Goal: Information Seeking & Learning: Learn about a topic

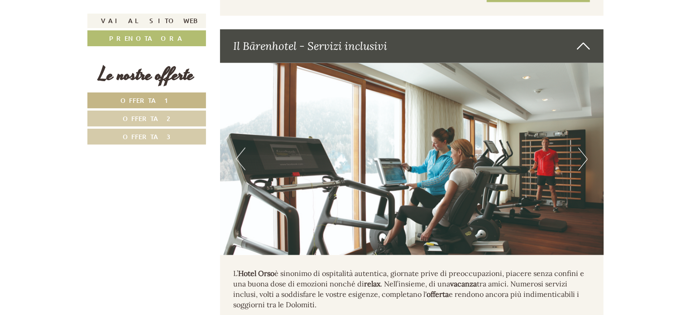
scroll to position [2370, 0]
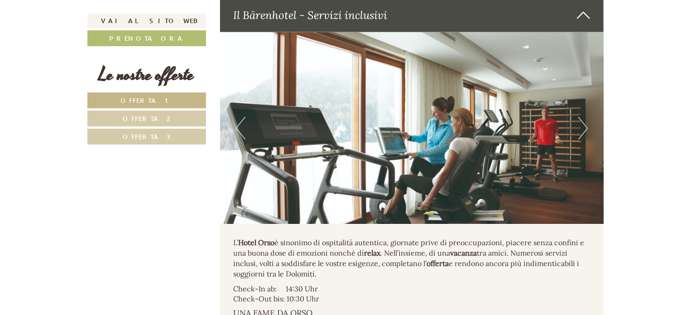
click at [175, 111] on link "Offerta 2" at bounding box center [146, 119] width 119 height 16
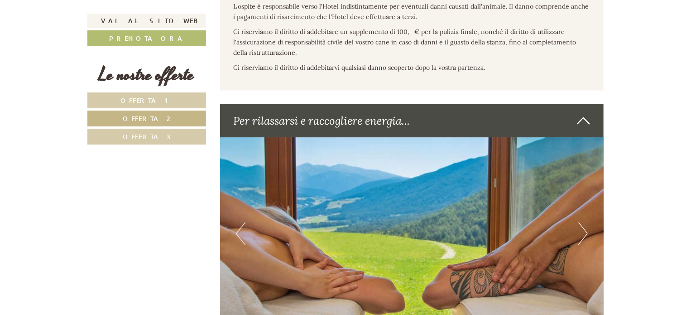
scroll to position [578, 0]
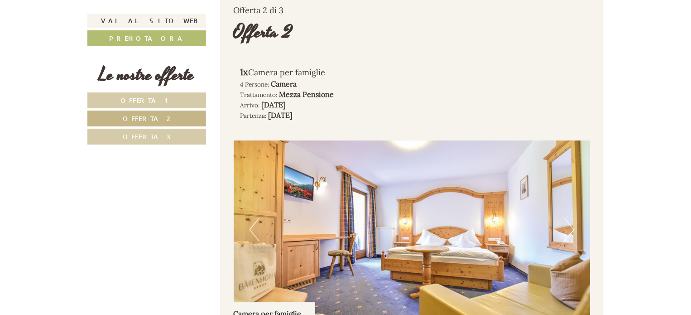
click at [170, 132] on link "Offerta 3" at bounding box center [146, 137] width 119 height 16
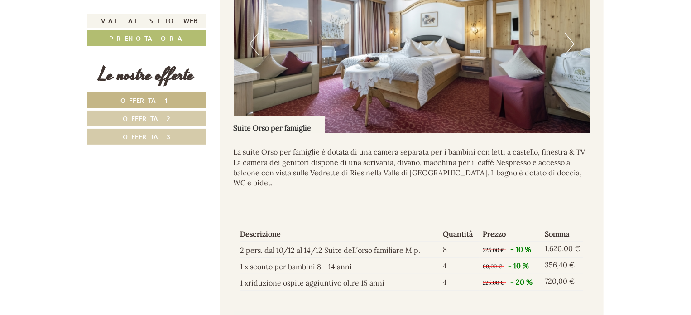
scroll to position [1905, 0]
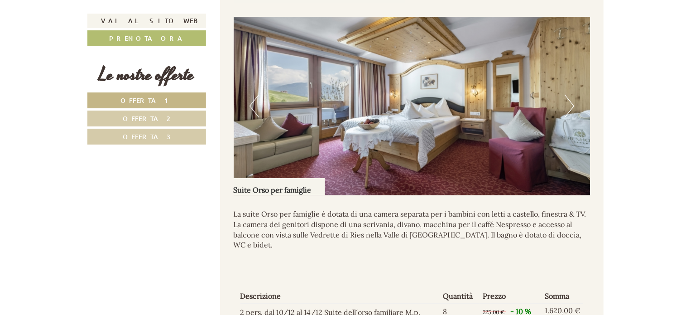
click at [565, 112] on button "Next" at bounding box center [570, 106] width 10 height 23
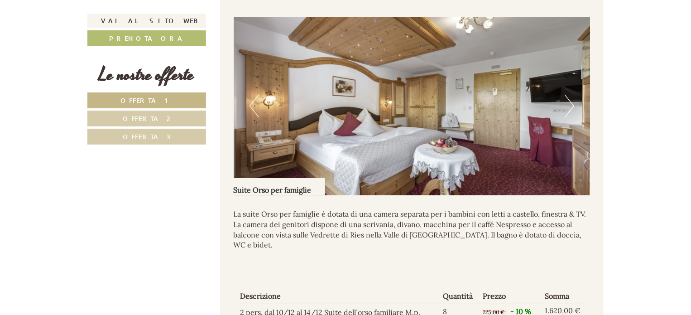
click at [567, 112] on button "Next" at bounding box center [570, 106] width 10 height 23
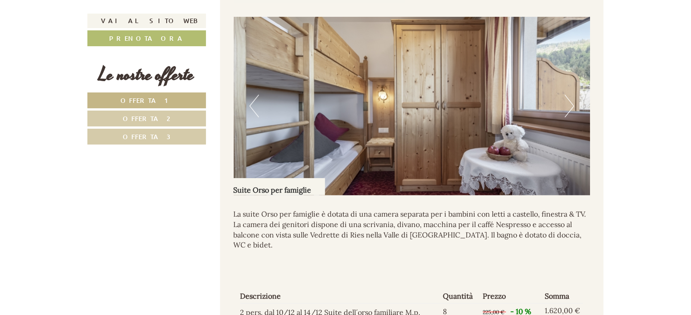
click at [567, 112] on button "Next" at bounding box center [570, 106] width 10 height 23
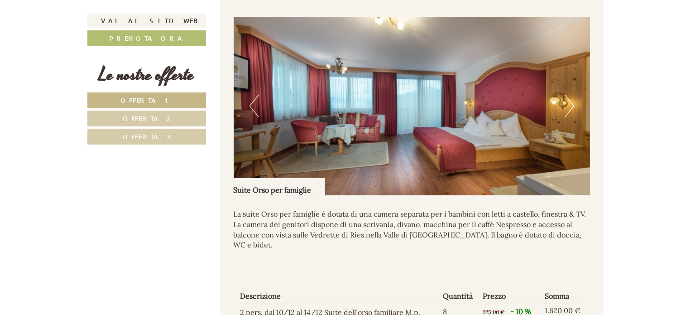
click at [567, 112] on button "Next" at bounding box center [570, 106] width 10 height 23
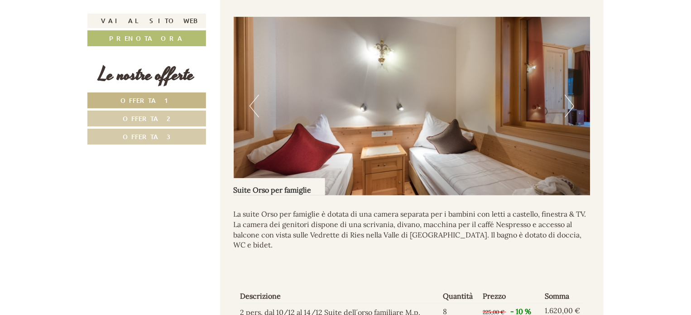
click at [567, 112] on button "Next" at bounding box center [570, 106] width 10 height 23
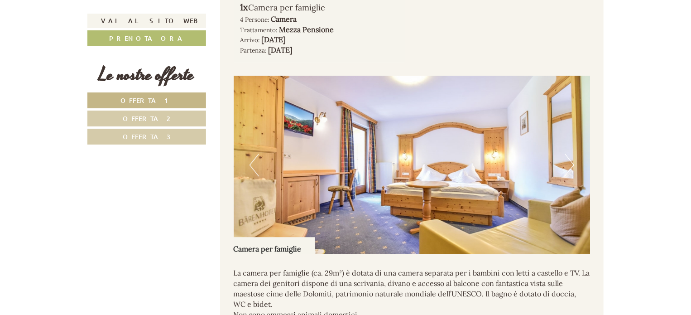
scroll to position [1224, 0]
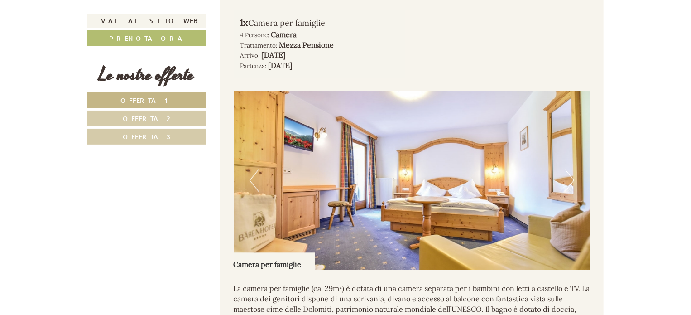
click at [566, 188] on button "Next" at bounding box center [570, 180] width 10 height 23
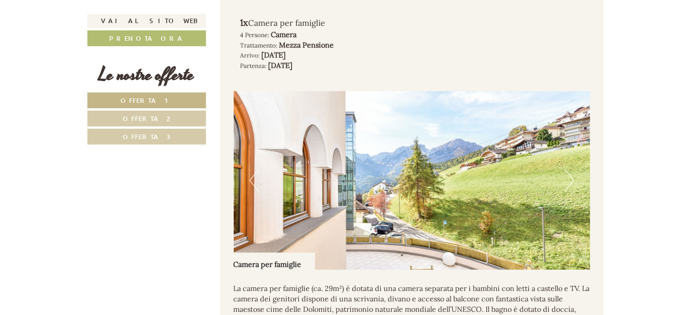
click at [566, 188] on button "Next" at bounding box center [570, 180] width 10 height 23
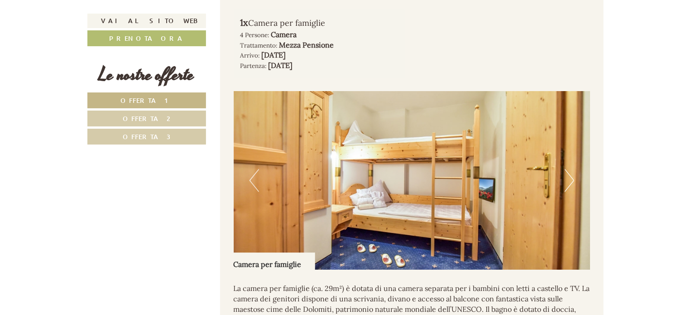
click at [566, 188] on button "Next" at bounding box center [570, 180] width 10 height 23
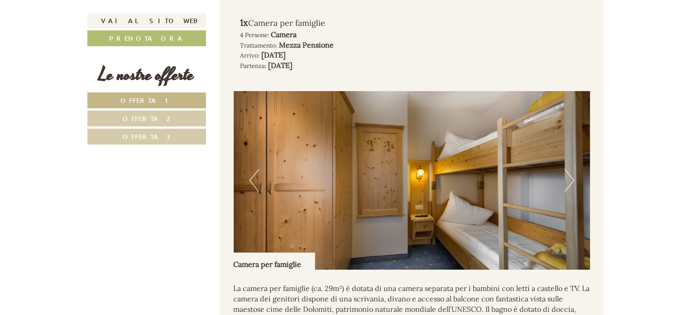
click at [566, 188] on button "Next" at bounding box center [570, 180] width 10 height 23
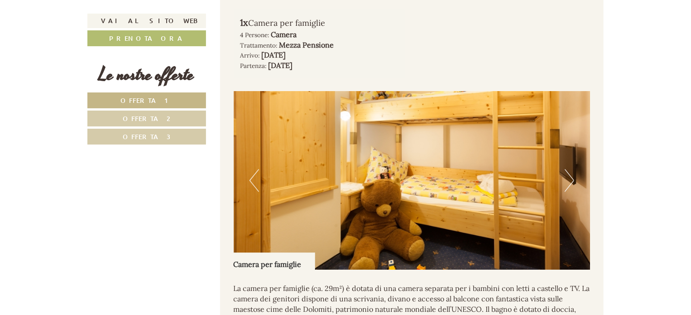
click at [566, 188] on button "Next" at bounding box center [570, 180] width 10 height 23
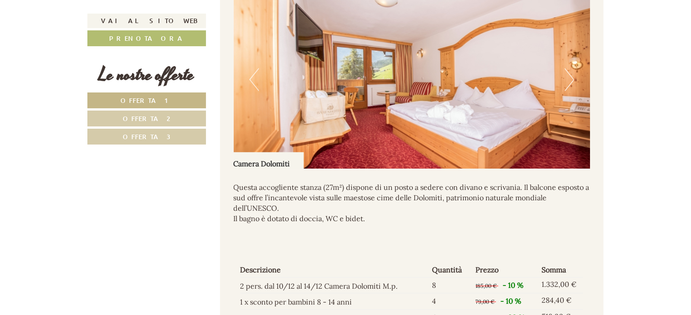
scroll to position [643, 0]
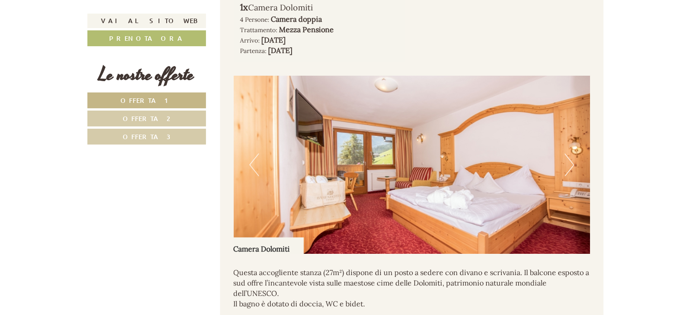
click at [567, 167] on button "Next" at bounding box center [570, 165] width 10 height 23
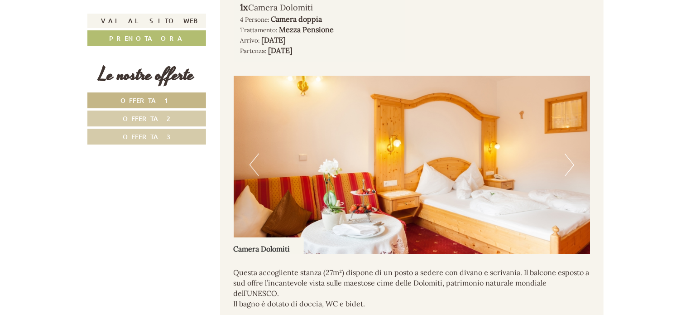
click at [567, 167] on button "Next" at bounding box center [570, 165] width 10 height 23
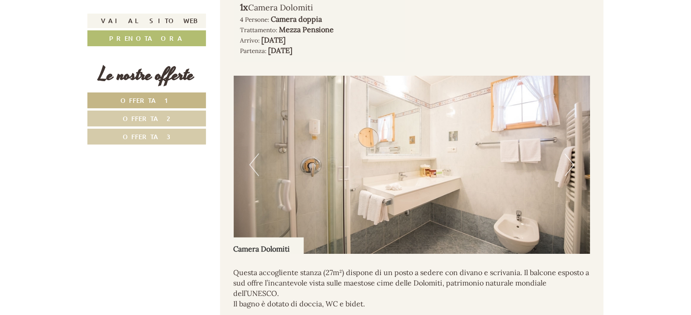
click at [567, 167] on button "Next" at bounding box center [570, 165] width 10 height 23
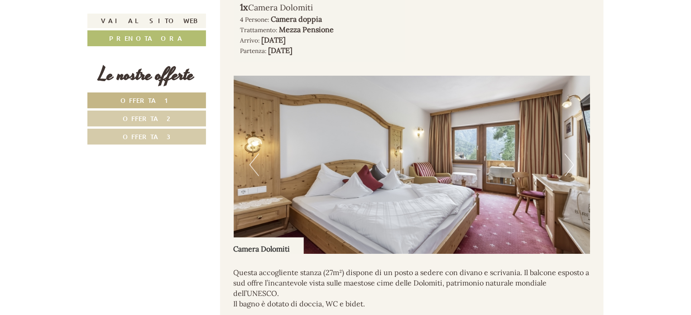
click at [567, 167] on button "Next" at bounding box center [570, 165] width 10 height 23
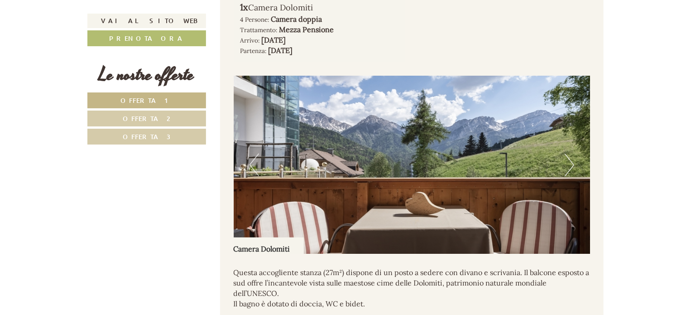
click at [567, 167] on button "Next" at bounding box center [570, 165] width 10 height 23
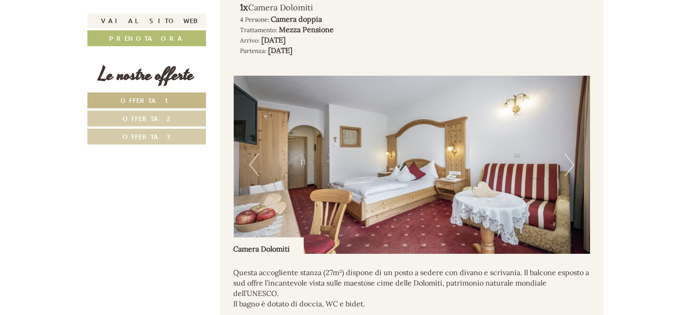
click at [567, 167] on button "Next" at bounding box center [570, 165] width 10 height 23
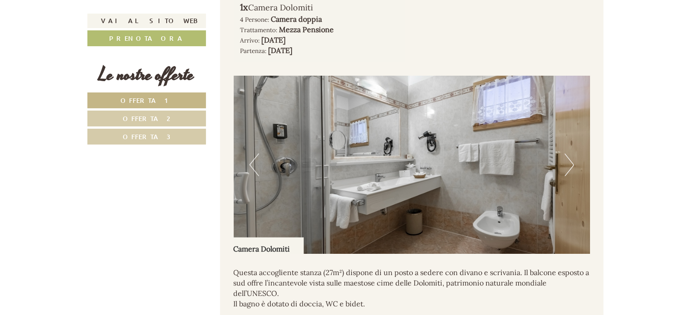
click at [567, 167] on button "Next" at bounding box center [570, 165] width 10 height 23
